Goal: Task Accomplishment & Management: Complete application form

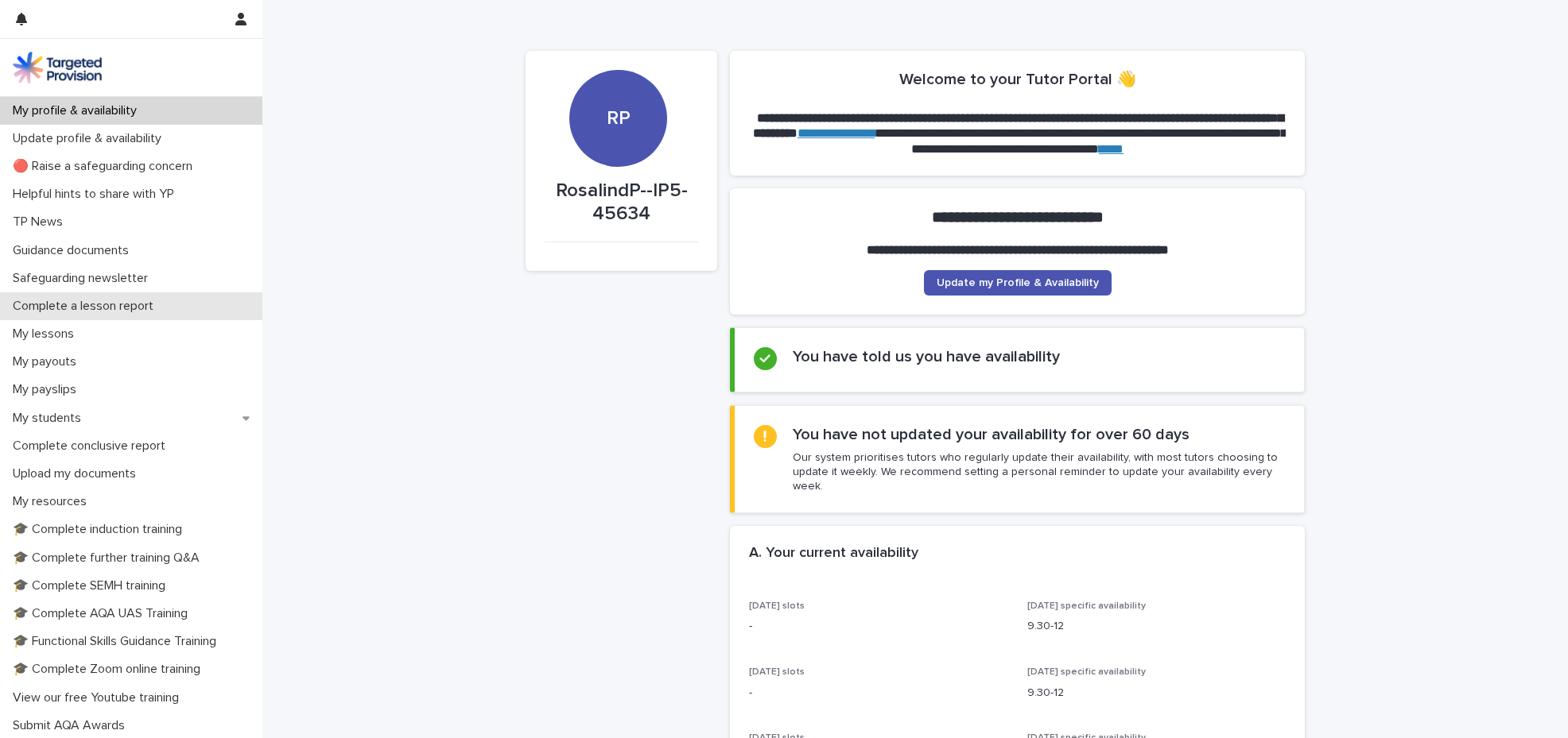
click at [159, 300] on p "Complete a lesson report" at bounding box center [86, 306] width 159 height 15
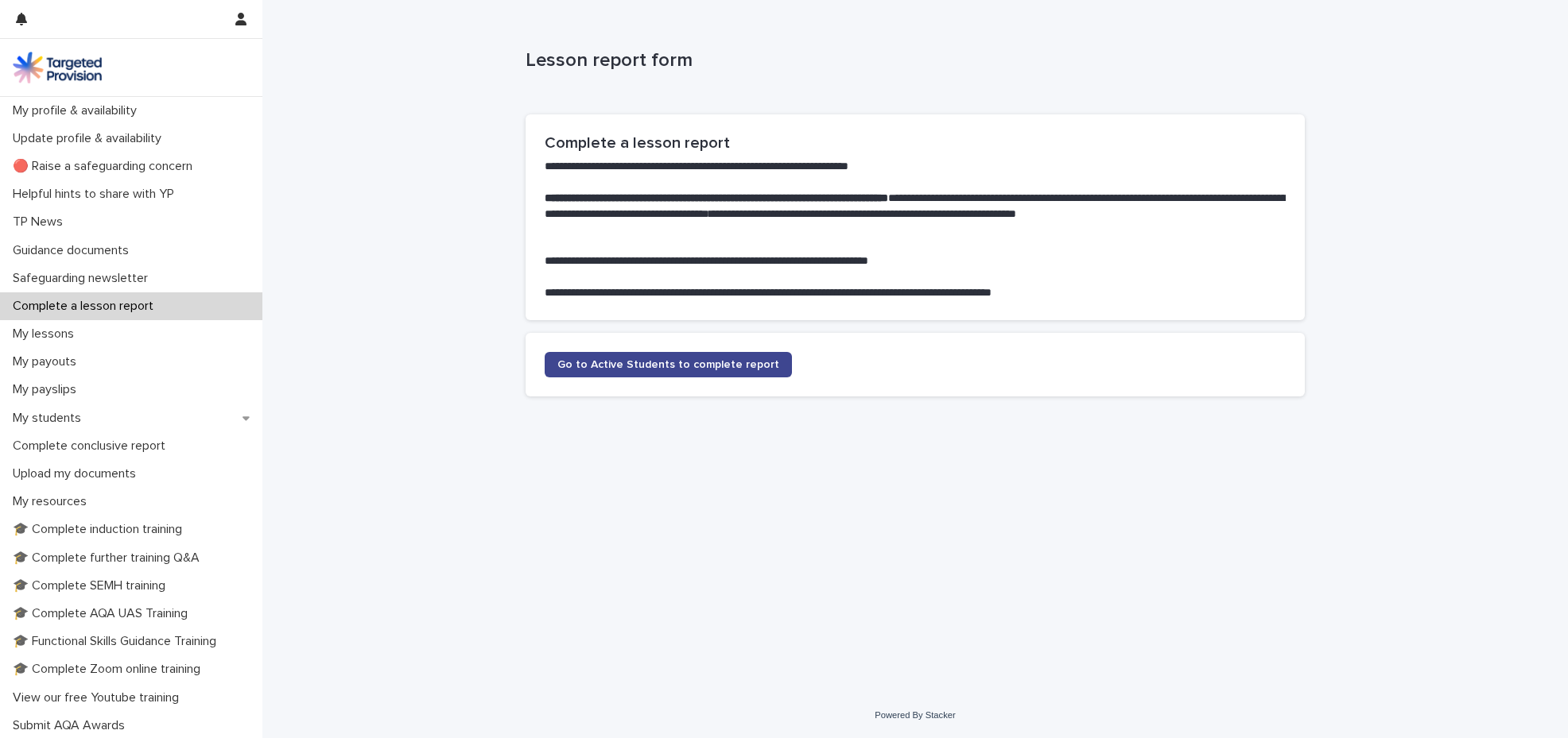
click at [637, 362] on span "Go to Active Students to complete report" at bounding box center [668, 364] width 222 height 11
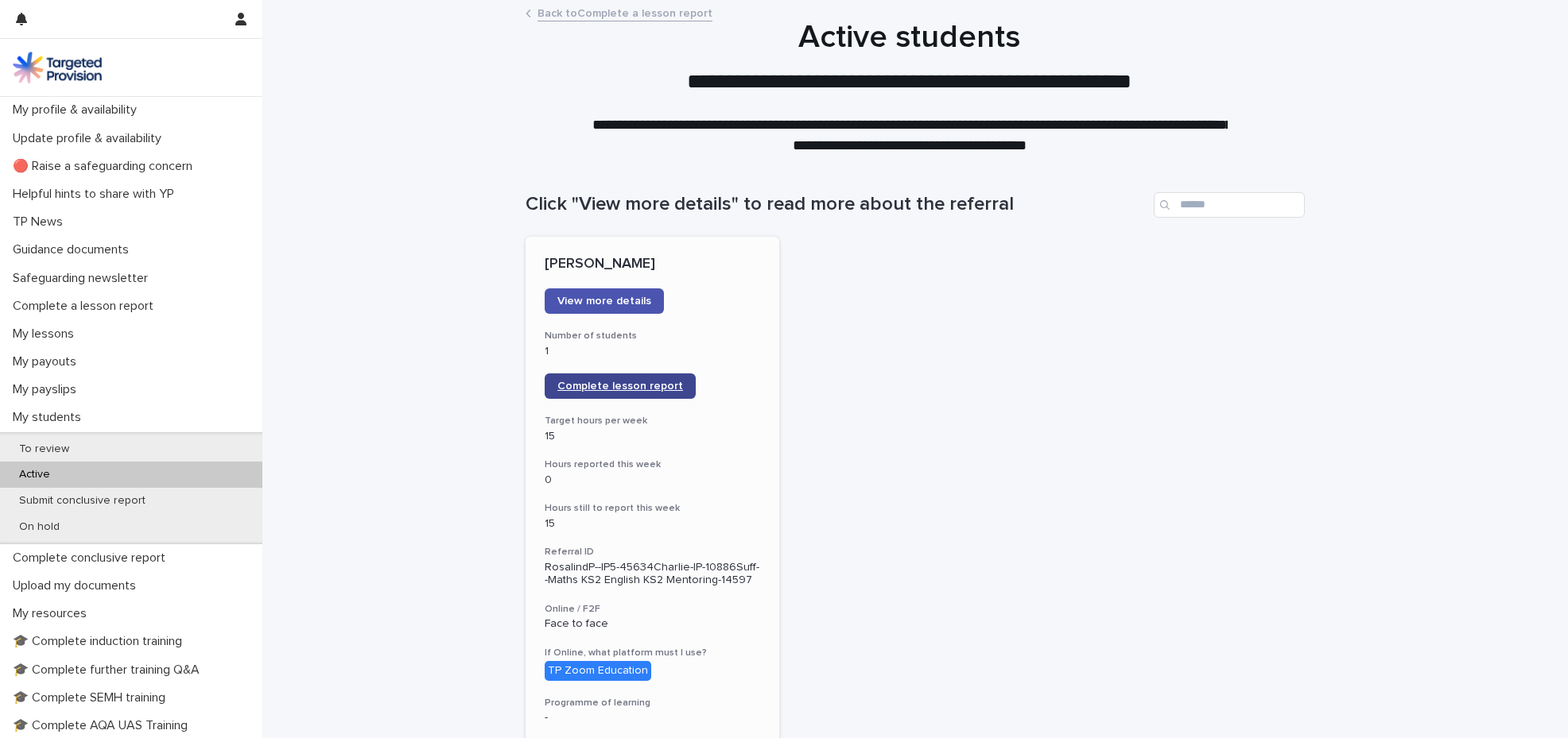
click at [623, 386] on span "Complete lesson report" at bounding box center [619, 386] width 125 height 11
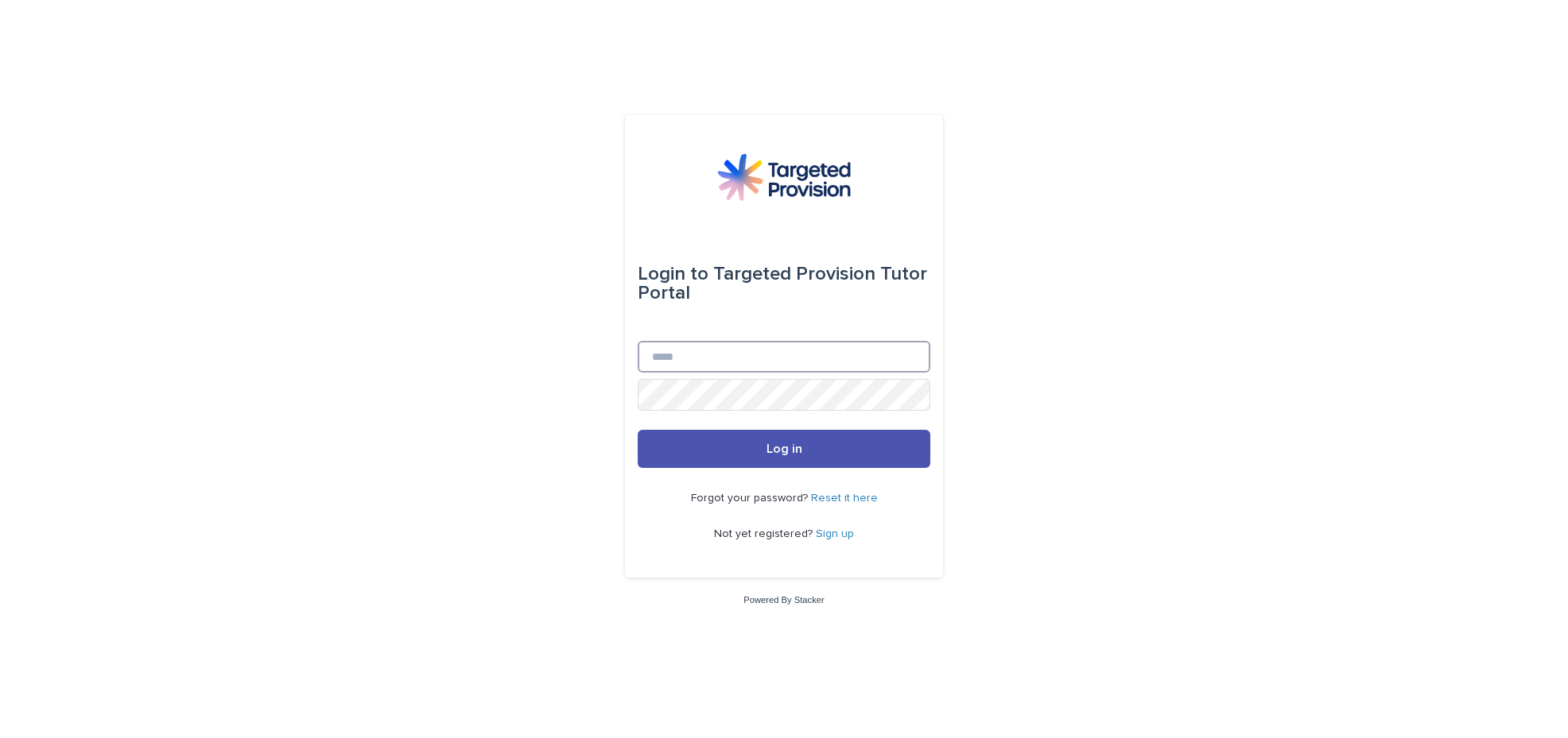
click at [671, 361] on input "Email" at bounding box center [783, 356] width 292 height 32
type input "**********"
click at [774, 452] on span "Log in" at bounding box center [784, 449] width 36 height 13
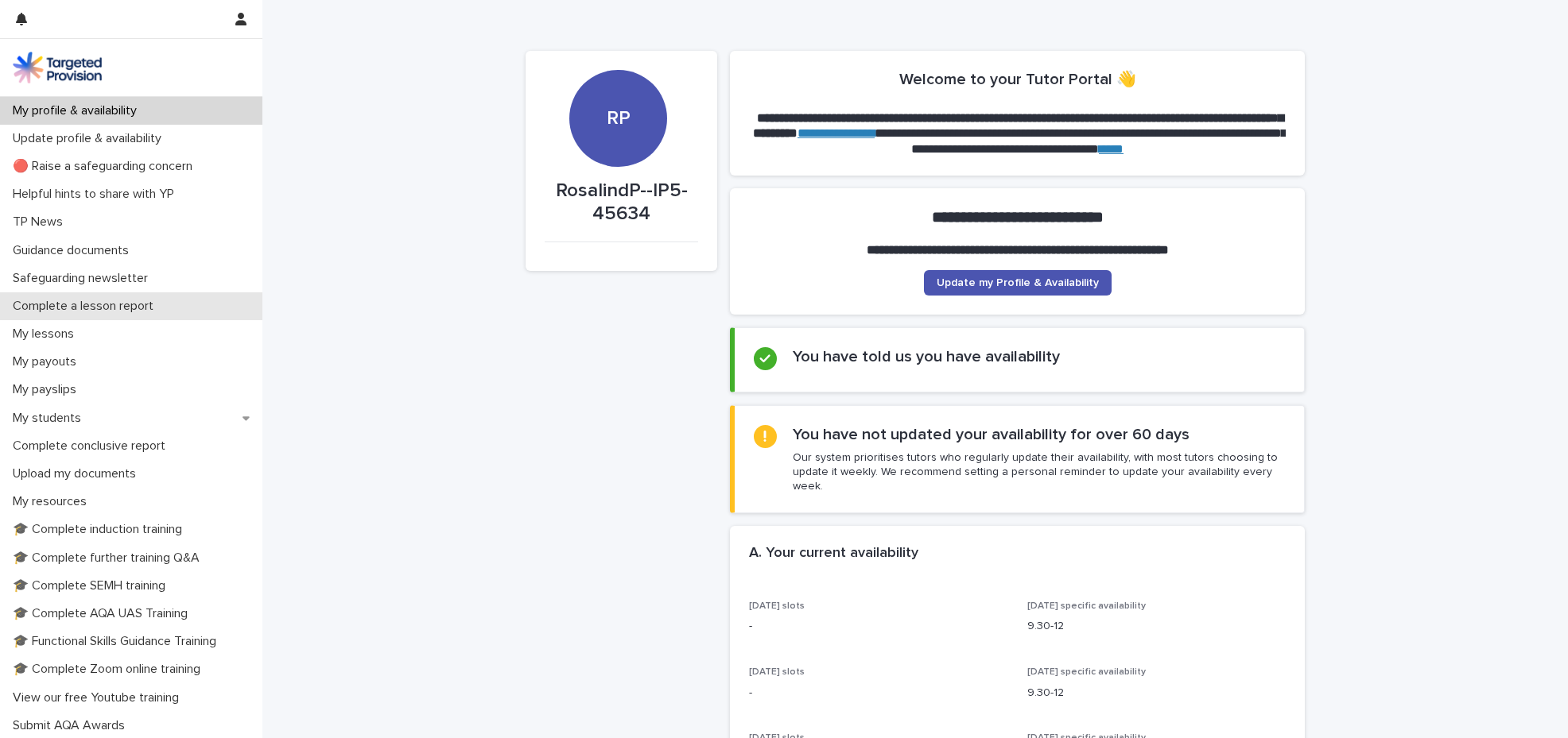
click at [207, 309] on div "Complete a lesson report" at bounding box center [131, 306] width 262 height 27
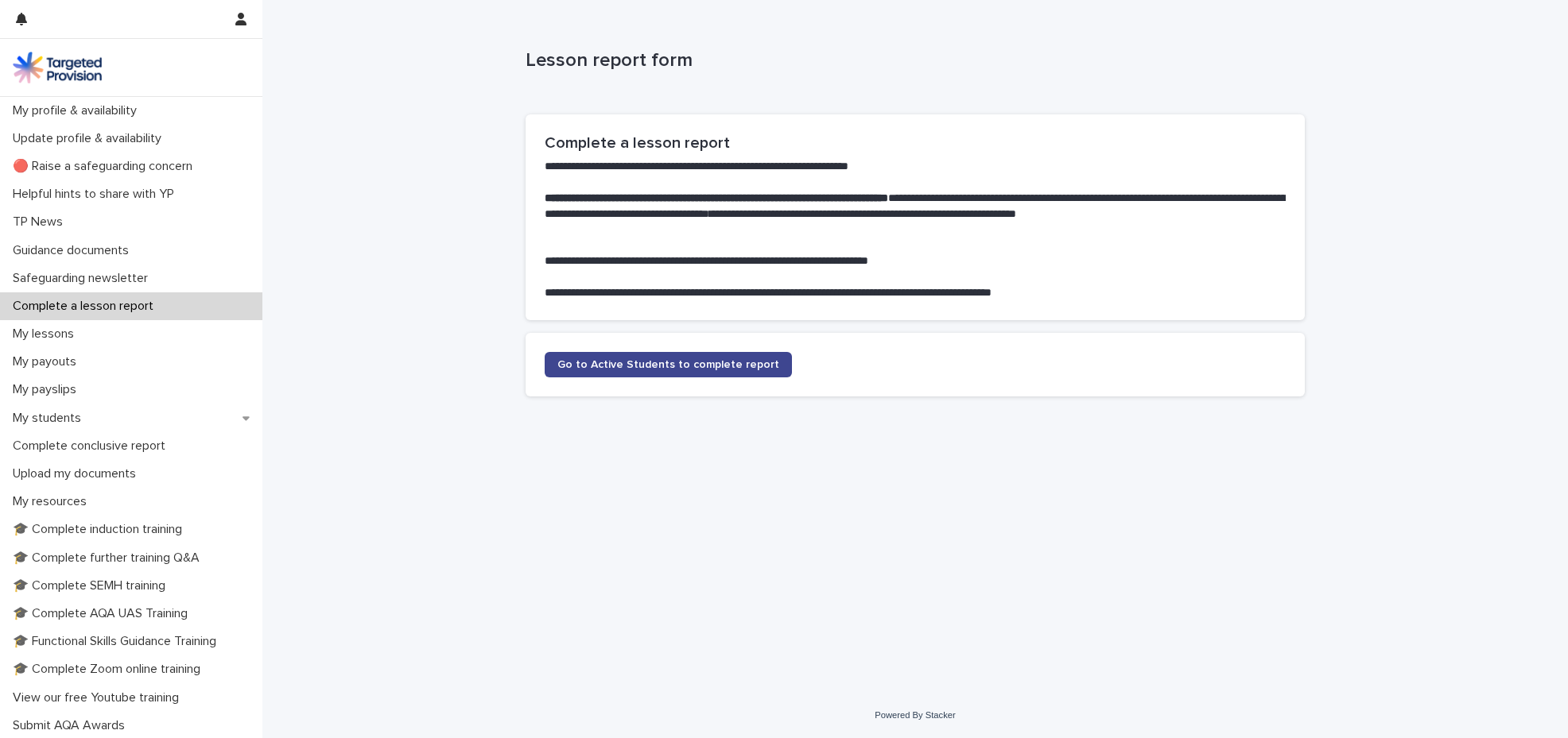
click at [681, 361] on span "Go to Active Students to complete report" at bounding box center [668, 364] width 222 height 11
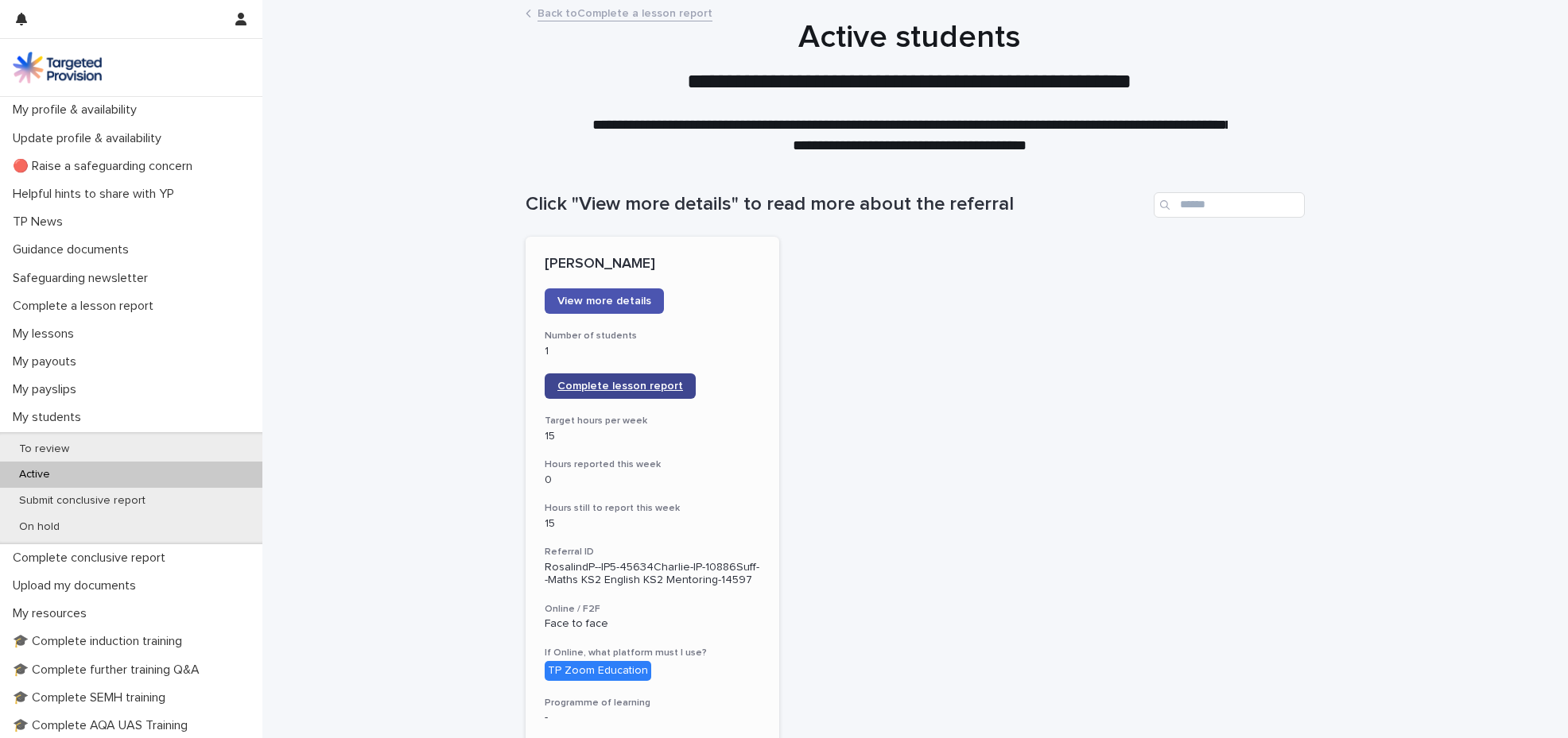
click at [630, 384] on span "Complete lesson report" at bounding box center [619, 386] width 125 height 11
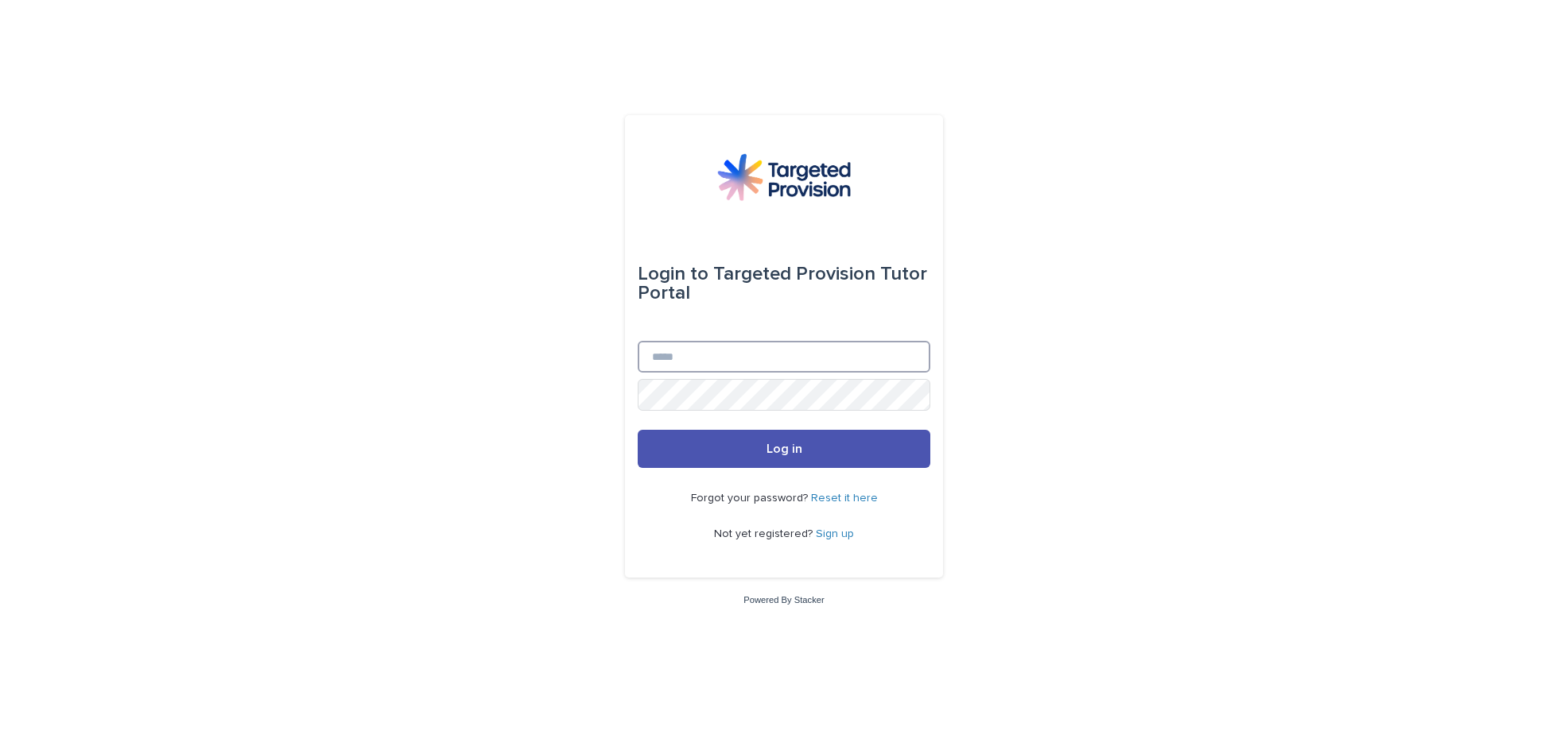
click at [662, 358] on input "Email" at bounding box center [783, 356] width 292 height 32
type input "**********"
